Goal: Task Accomplishment & Management: Use online tool/utility

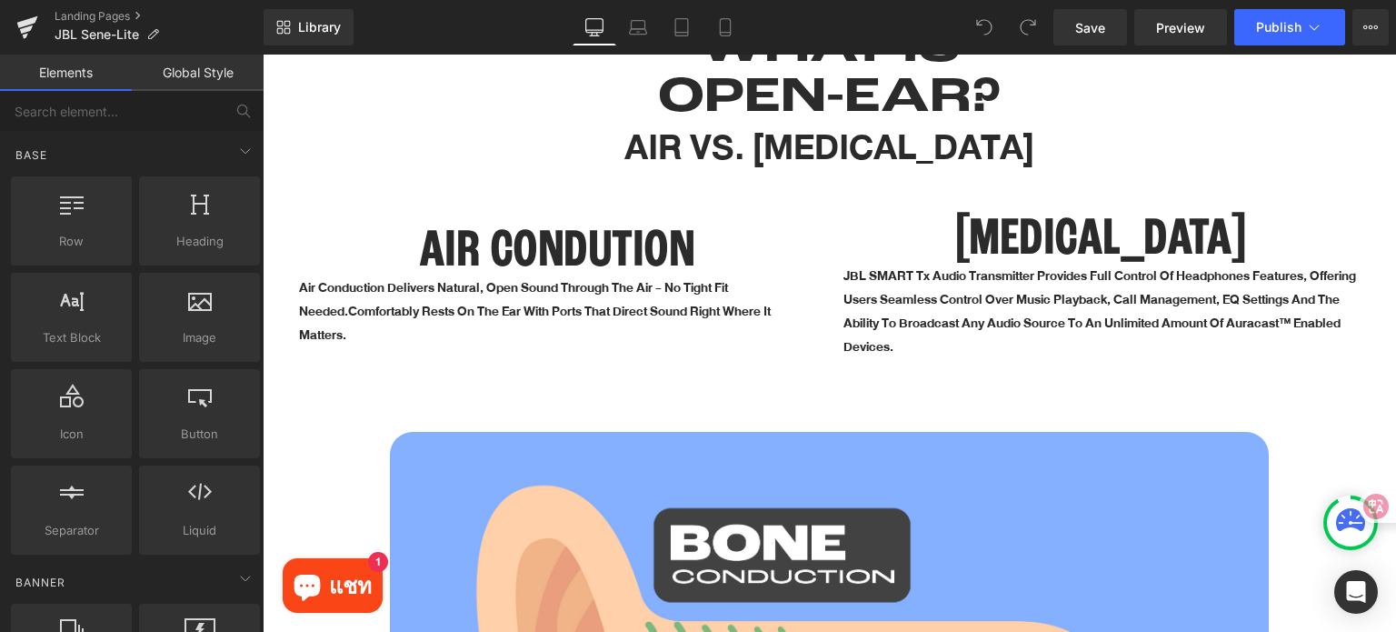
scroll to position [1545, 0]
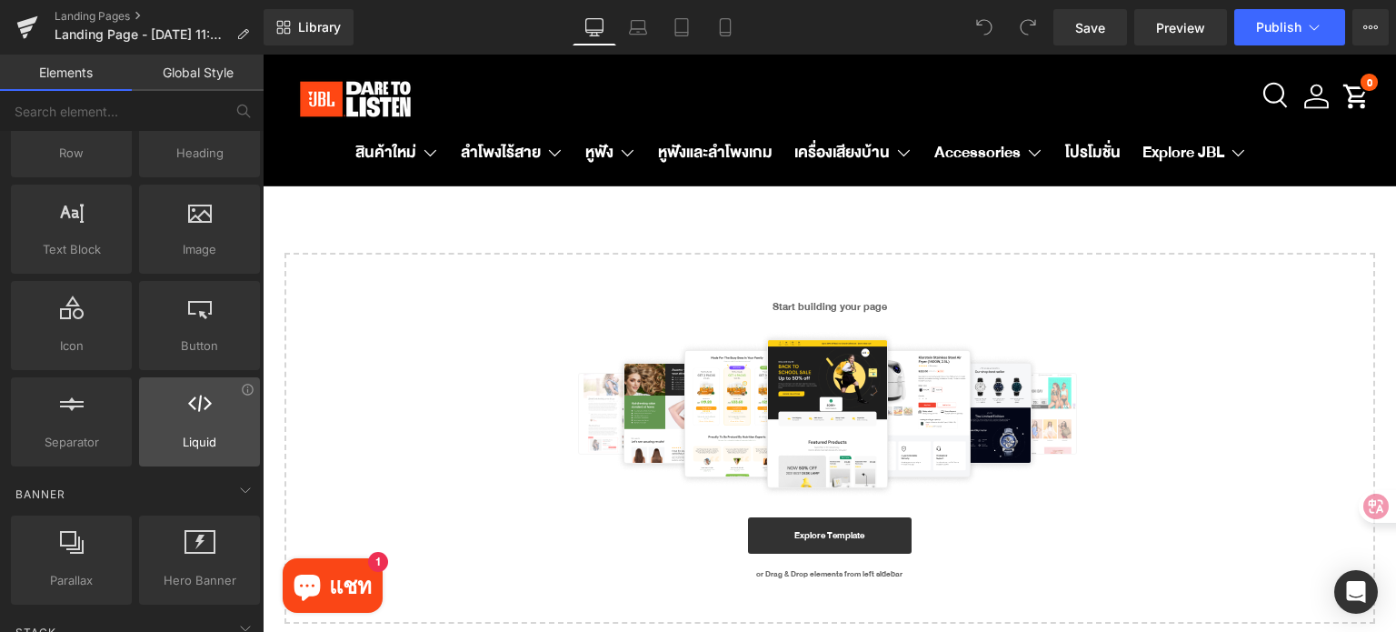
scroll to position [91, 0]
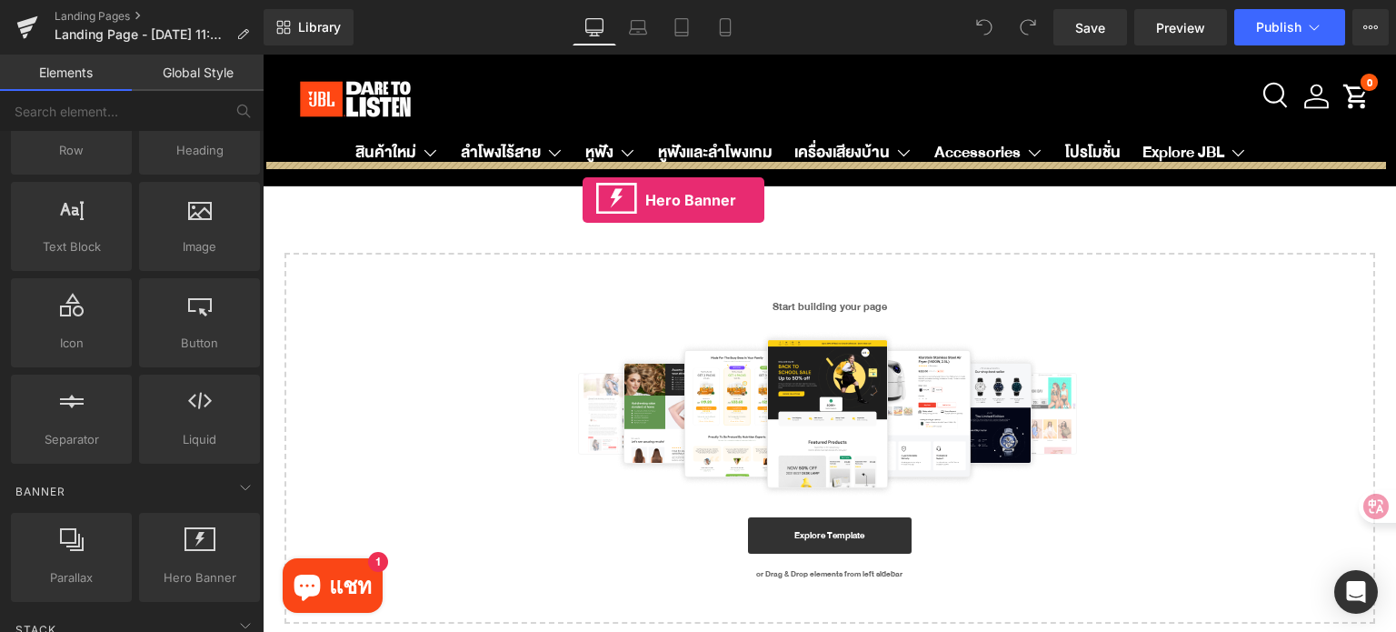
drag, startPoint x: 463, startPoint y: 603, endPoint x: 583, endPoint y: 200, distance: 420.2
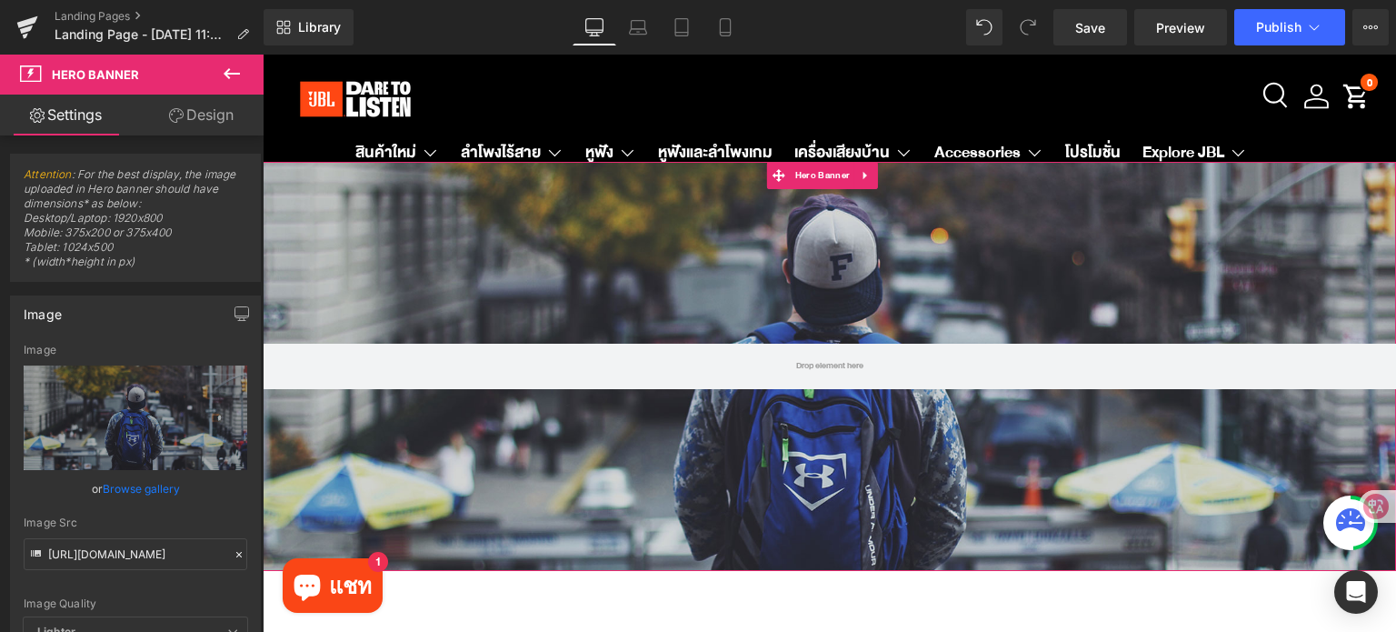
click at [767, 237] on div at bounding box center [829, 366] width 1133 height 409
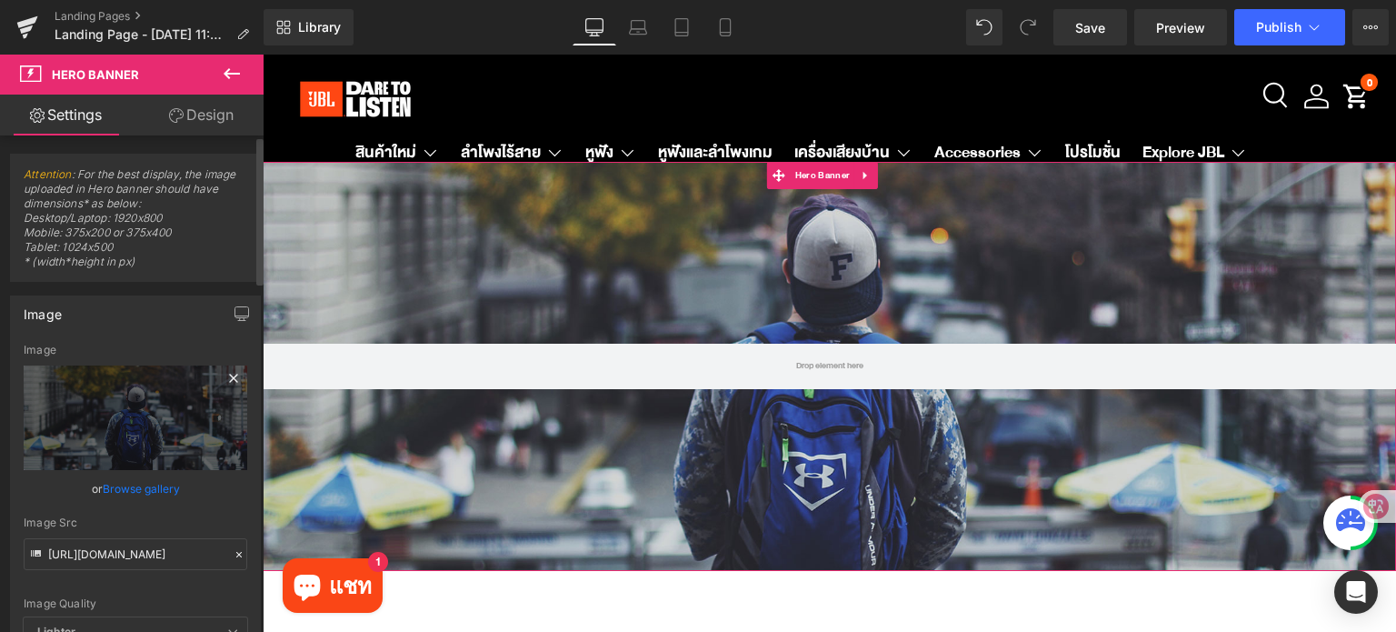
click at [223, 379] on icon at bounding box center [234, 378] width 22 height 22
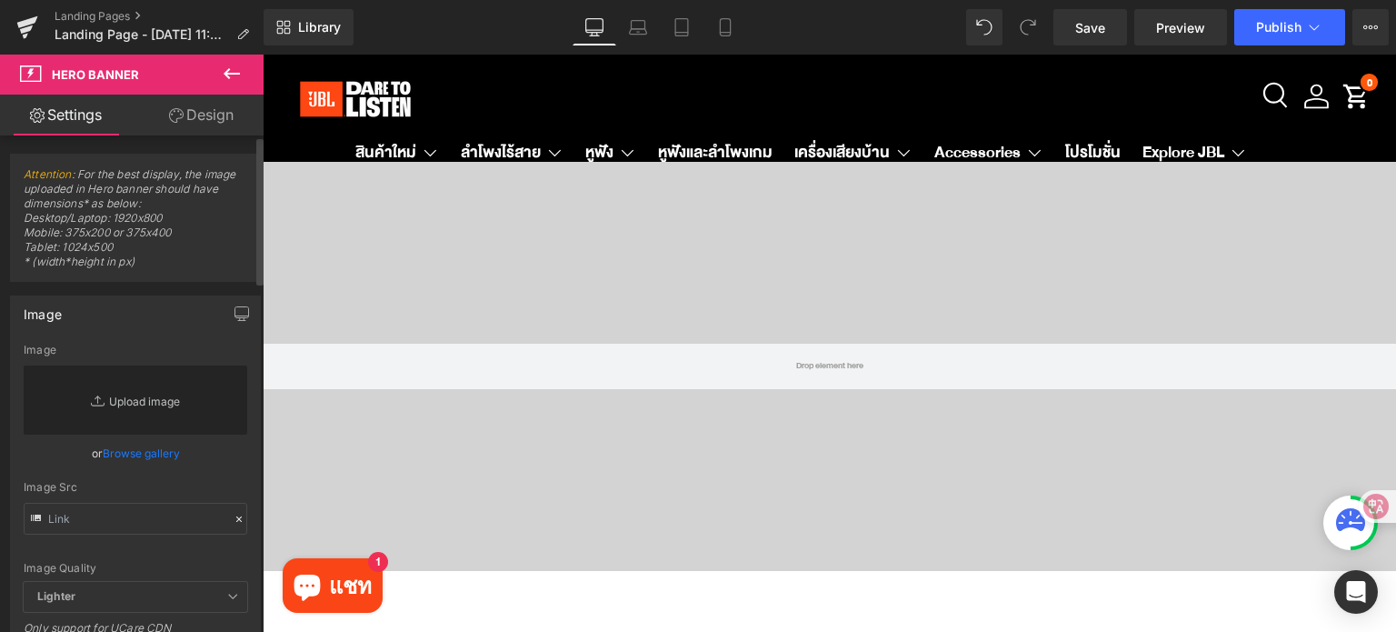
click at [138, 397] on link "Replace Image" at bounding box center [136, 399] width 224 height 69
